Goal: Transaction & Acquisition: Purchase product/service

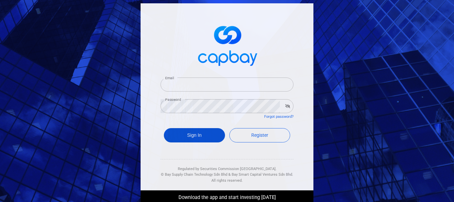
type input "[EMAIL_ADDRESS][DOMAIN_NAME]"
click at [201, 136] on button "Sign In" at bounding box center [194, 135] width 61 height 14
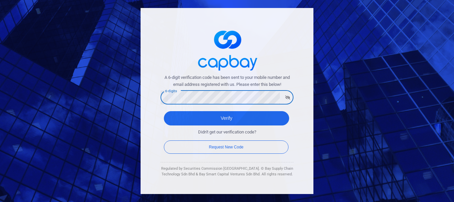
click at [164, 111] on button "Verify" at bounding box center [226, 118] width 125 height 14
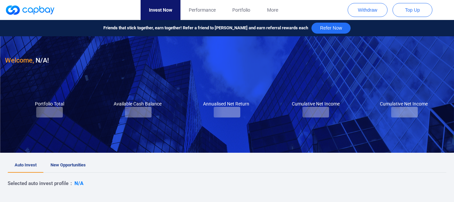
checkbox input "true"
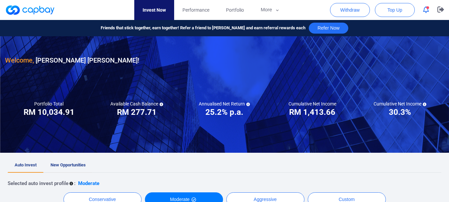
click at [51, 162] on link "New Opportunities" at bounding box center [68, 165] width 49 height 15
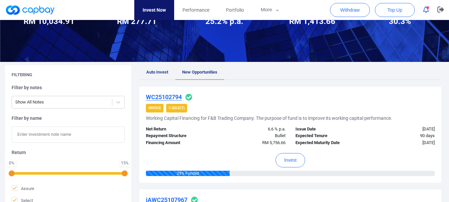
scroll to position [72, 0]
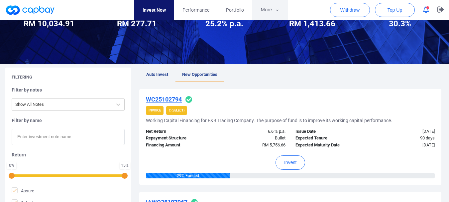
click at [258, 10] on button "More" at bounding box center [270, 10] width 36 height 20
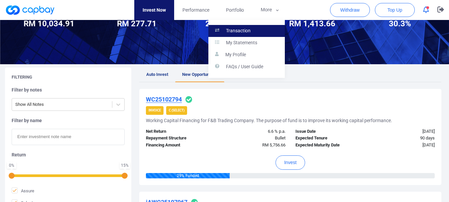
click at [257, 32] on link "Transaction" at bounding box center [246, 31] width 76 height 12
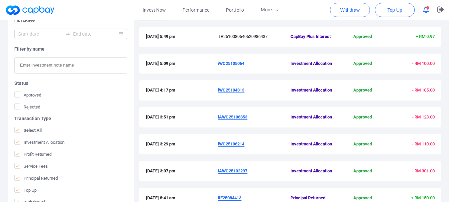
scroll to position [127, 0]
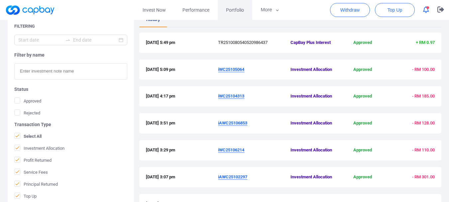
click at [230, 9] on span "Portfolio" at bounding box center [235, 9] width 18 height 7
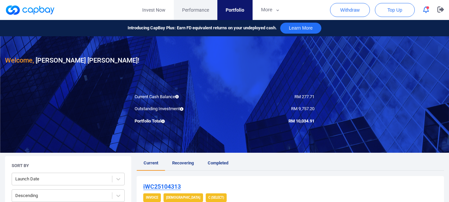
click at [204, 12] on span "Performance" at bounding box center [195, 9] width 27 height 7
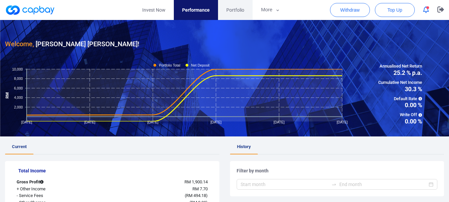
click at [236, 10] on span "Portfolio" at bounding box center [235, 9] width 18 height 7
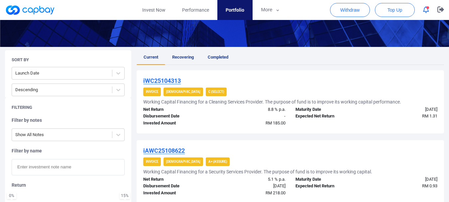
scroll to position [103, 0]
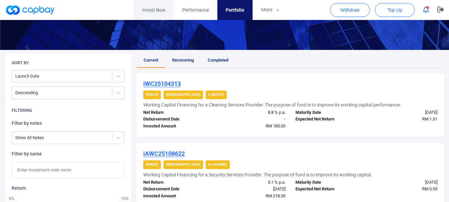
click at [170, 11] on link "Invest Now" at bounding box center [154, 10] width 40 height 20
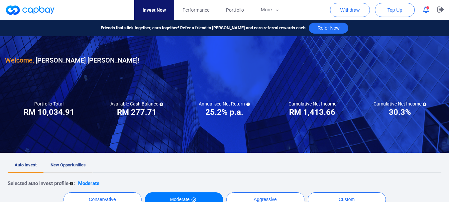
click at [61, 168] on link "New Opportunities" at bounding box center [68, 165] width 49 height 15
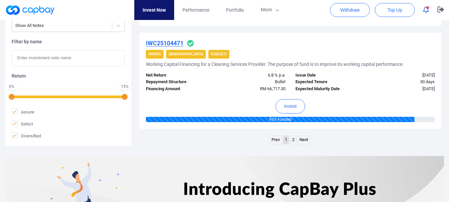
scroll to position [1124, 0]
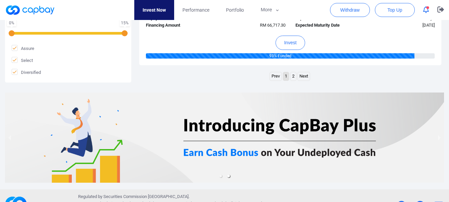
click at [307, 77] on link "Next" at bounding box center [304, 76] width 12 height 8
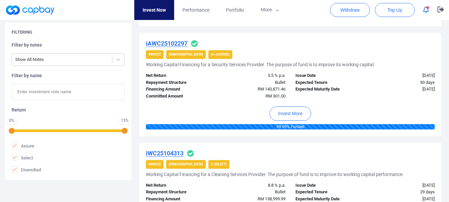
scroll to position [1013, 0]
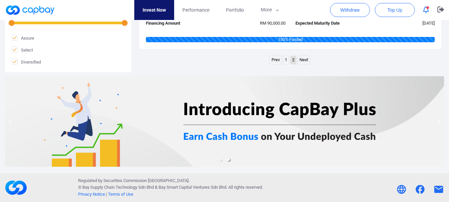
click at [287, 60] on link "1" at bounding box center [286, 60] width 6 height 8
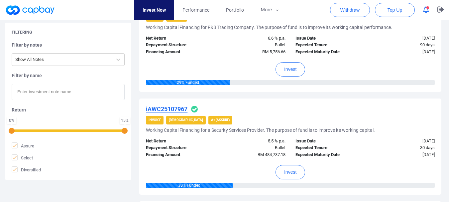
scroll to position [144, 0]
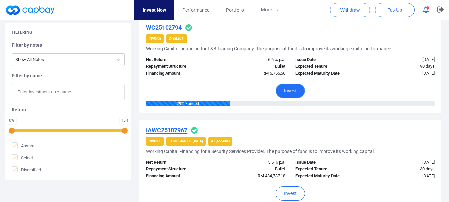
click at [294, 91] on button "Invest" at bounding box center [291, 90] width 30 height 14
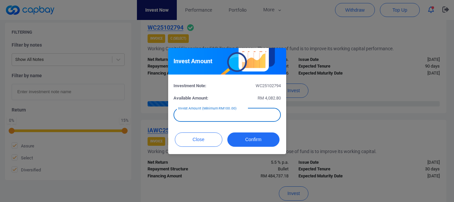
click at [237, 112] on div "Invest Amount (Minimum RM100.00) Invest Amount (Minimum RM100.00)" at bounding box center [227, 114] width 107 height 15
type input "RM 100"
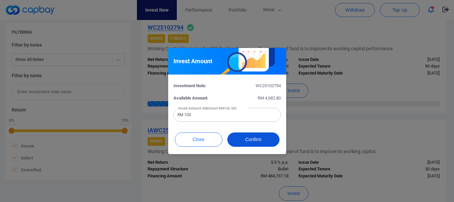
click at [247, 135] on button "Confirm" at bounding box center [253, 139] width 52 height 14
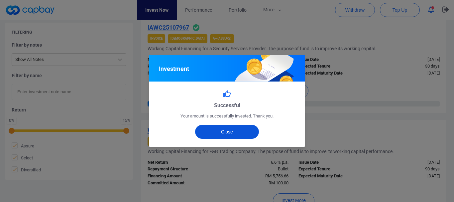
click at [243, 135] on button "Close" at bounding box center [227, 132] width 64 height 14
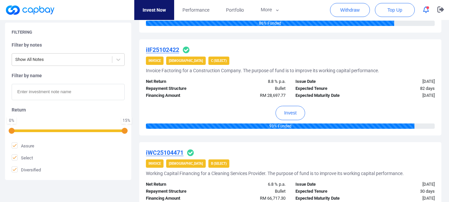
scroll to position [955, 0]
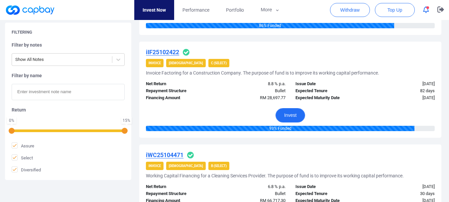
click at [288, 113] on button "Invest" at bounding box center [291, 115] width 30 height 14
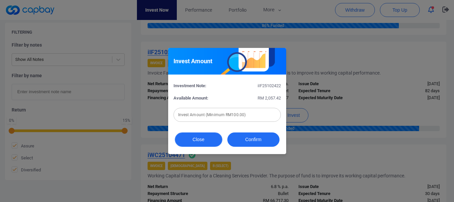
click at [207, 142] on button "Close" at bounding box center [199, 139] width 48 height 14
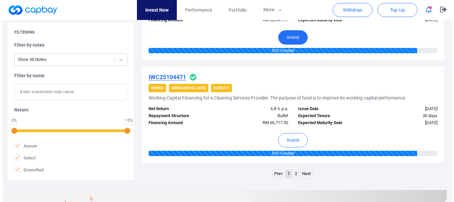
scroll to position [1041, 0]
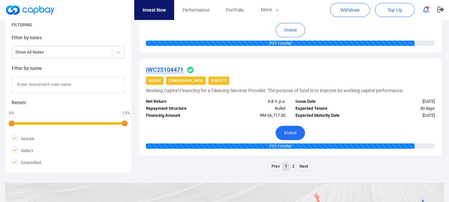
click at [299, 136] on button "Invest" at bounding box center [291, 133] width 30 height 14
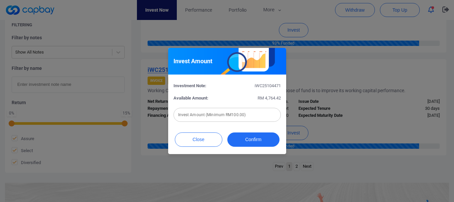
click at [248, 117] on input "text" at bounding box center [227, 115] width 107 height 14
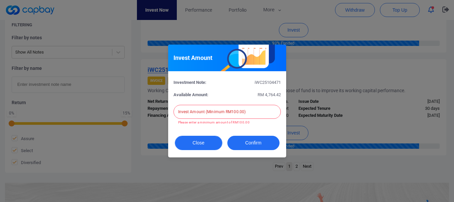
click at [193, 142] on button "Close" at bounding box center [199, 143] width 48 height 14
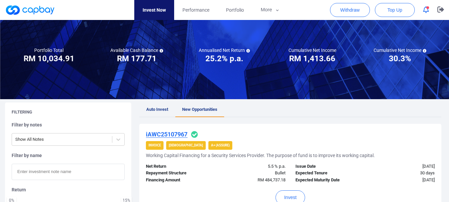
scroll to position [0, 0]
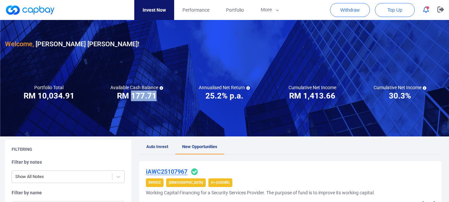
drag, startPoint x: 133, startPoint y: 96, endPoint x: 156, endPoint y: 96, distance: 23.3
click at [156, 96] on h3 "RM 177.71" at bounding box center [137, 95] width 40 height 11
copy h3 "177.71"
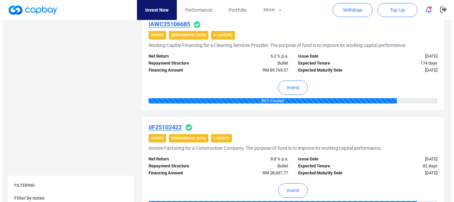
scroll to position [1147, 0]
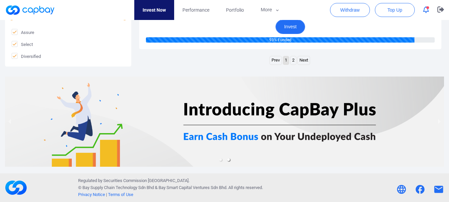
click at [295, 24] on button "Invest" at bounding box center [291, 27] width 30 height 14
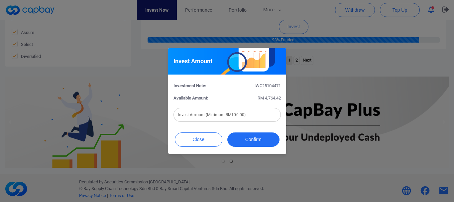
click at [233, 108] on div "Invest Amount (Minimum RM100.00) Invest Amount (Minimum RM100.00)" at bounding box center [227, 114] width 107 height 15
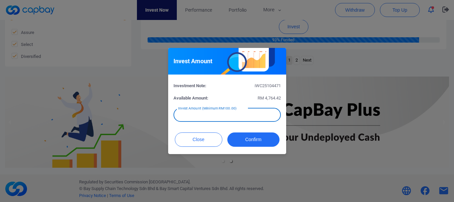
paste input "RM 177.71"
type input "RM 177.71"
click at [242, 139] on button "Confirm" at bounding box center [253, 139] width 52 height 14
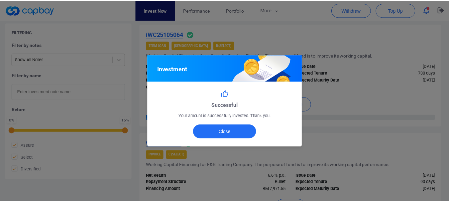
scroll to position [1011, 0]
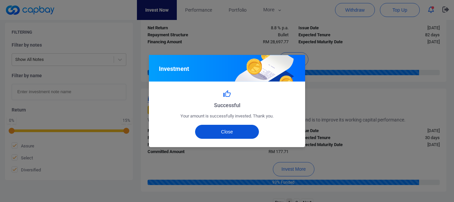
click at [234, 131] on button "Close" at bounding box center [227, 132] width 64 height 14
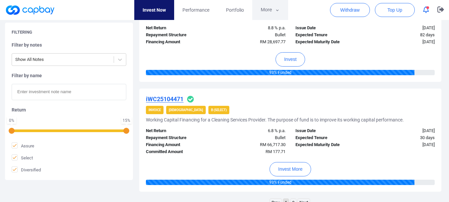
click at [265, 11] on button "More" at bounding box center [270, 10] width 36 height 20
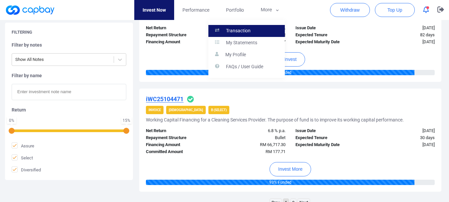
click at [258, 31] on link "Transaction" at bounding box center [246, 31] width 76 height 12
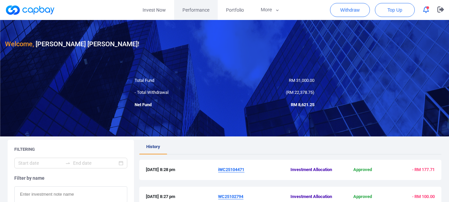
click at [201, 5] on link "Performance" at bounding box center [196, 10] width 44 height 20
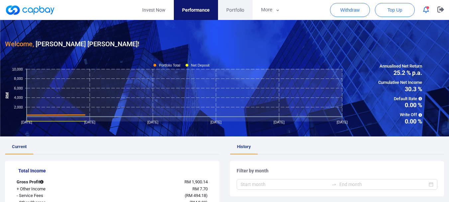
click at [233, 10] on span "Portfolio" at bounding box center [235, 9] width 18 height 7
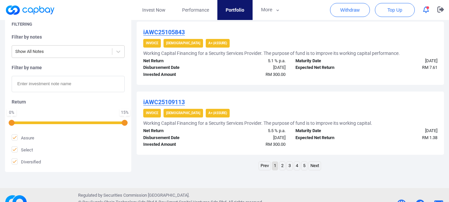
scroll to position [728, 0]
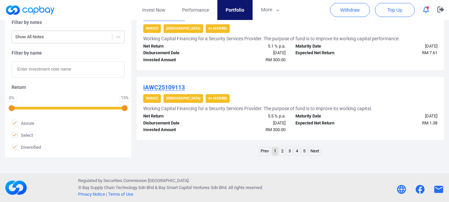
click at [304, 149] on link "5" at bounding box center [305, 151] width 6 height 8
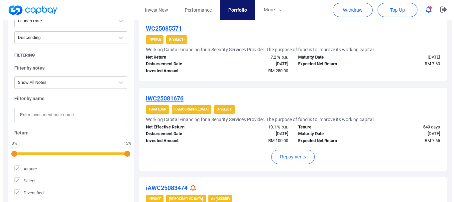
scroll to position [162, 0]
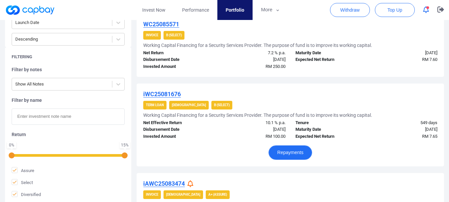
click at [296, 149] on button "Repayments" at bounding box center [291, 152] width 44 height 14
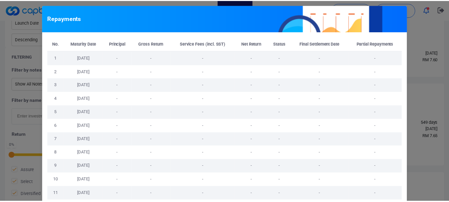
scroll to position [124, 0]
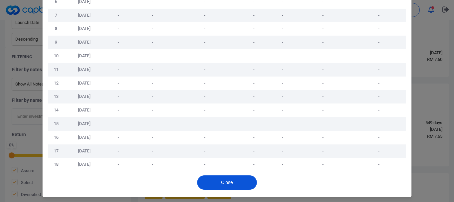
click at [229, 179] on button "Close" at bounding box center [227, 182] width 60 height 14
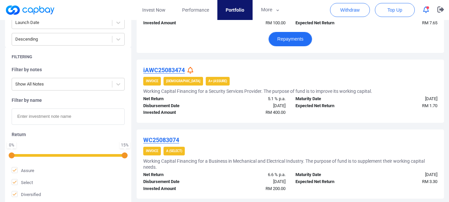
scroll to position [285, 0]
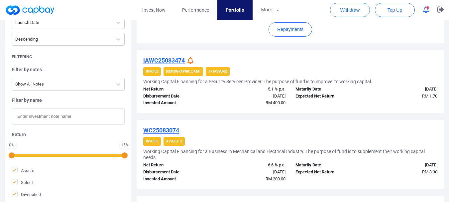
click at [193, 62] on icon at bounding box center [190, 60] width 6 height 7
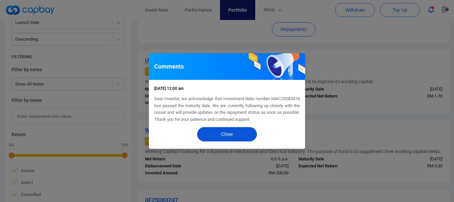
click at [229, 128] on button "Close" at bounding box center [227, 134] width 60 height 14
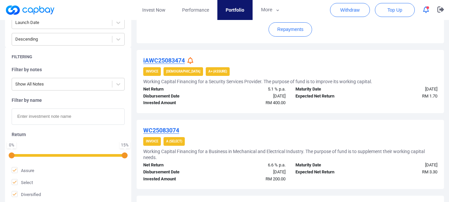
scroll to position [404, 0]
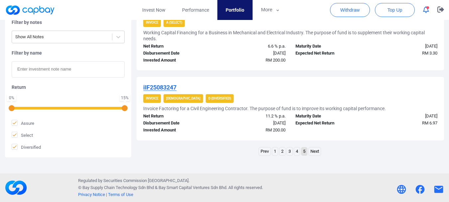
click at [298, 151] on link "4" at bounding box center [297, 151] width 6 height 8
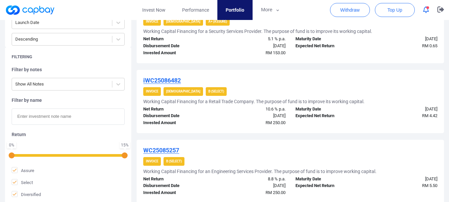
scroll to position [615, 0]
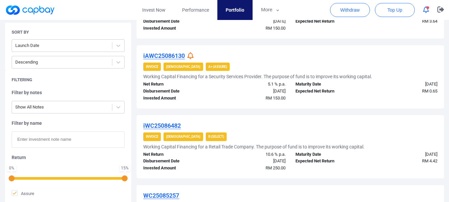
click at [187, 57] on div "iAWC25086130" at bounding box center [290, 56] width 294 height 8
click at [189, 56] on icon at bounding box center [190, 55] width 6 height 7
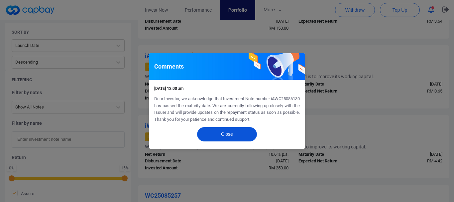
click at [229, 133] on button "Close" at bounding box center [227, 134] width 60 height 14
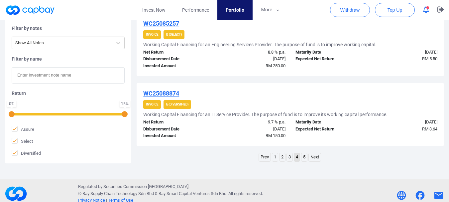
scroll to position [793, 0]
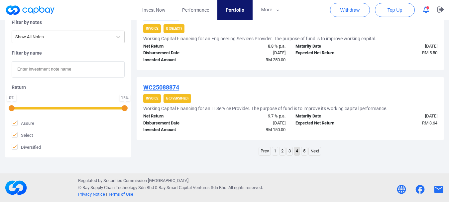
click at [290, 150] on link "3" at bounding box center [290, 151] width 6 height 8
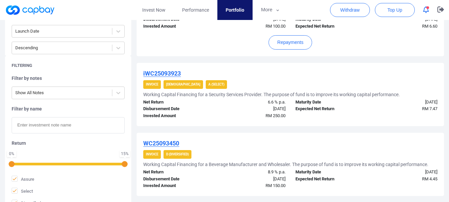
scroll to position [773, 0]
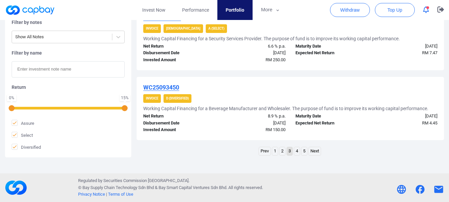
click at [283, 152] on link "2" at bounding box center [283, 151] width 6 height 8
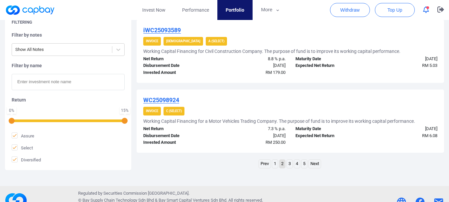
scroll to position [753, 0]
